Goal: Navigation & Orientation: Find specific page/section

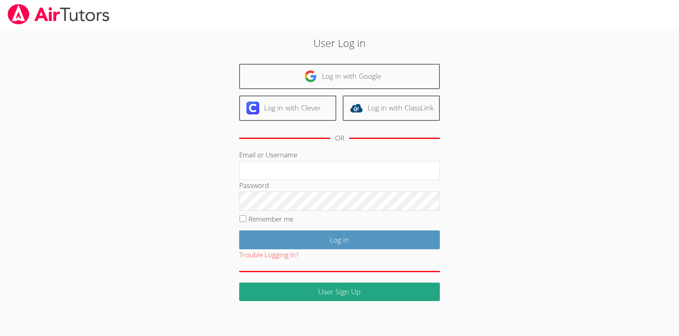
type input "amy.burnett03@gmail.com"
click at [245, 216] on input "Remember me" at bounding box center [243, 218] width 7 height 7
checkbox input "true"
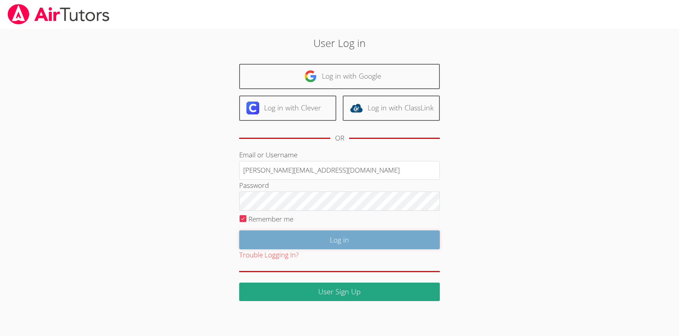
click at [299, 234] on input "Log in" at bounding box center [339, 239] width 201 height 19
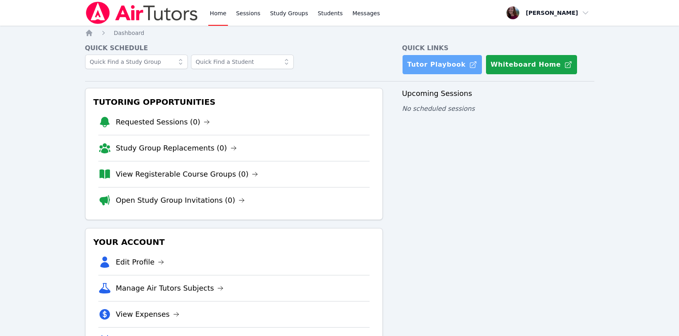
click at [444, 66] on link "Tutor Playbook" at bounding box center [442, 65] width 80 height 20
